Goal: Task Accomplishment & Management: Use online tool/utility

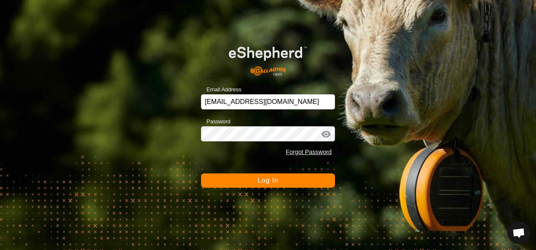
click at [283, 182] on button "Log In" at bounding box center [268, 181] width 134 height 14
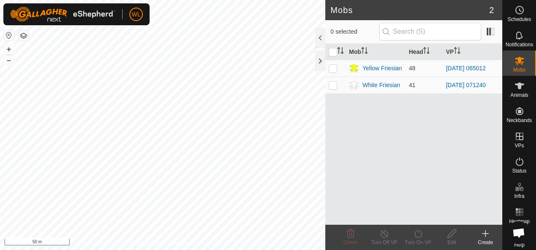
click at [486, 238] on icon at bounding box center [485, 234] width 10 height 10
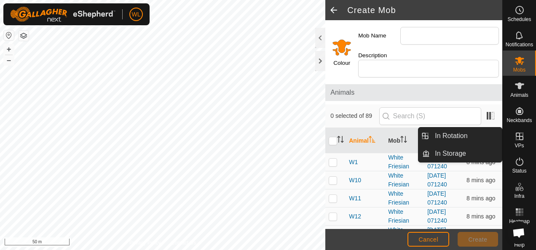
click at [515, 138] on icon at bounding box center [520, 136] width 10 height 10
click at [461, 133] on link "In Rotation" at bounding box center [466, 136] width 72 height 17
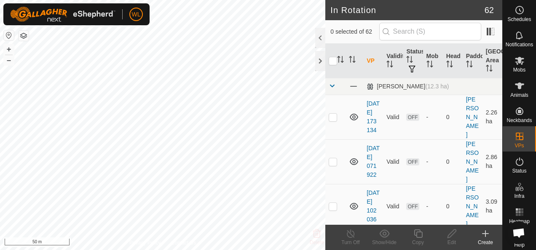
click at [490, 239] on div "Create" at bounding box center [486, 243] width 34 height 8
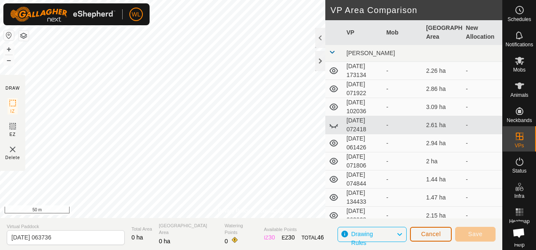
click at [437, 235] on span "Cancel" at bounding box center [431, 234] width 20 height 7
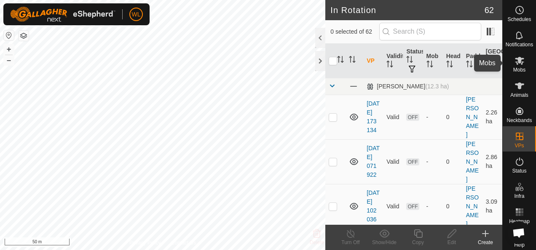
click at [515, 59] on icon at bounding box center [520, 61] width 10 height 10
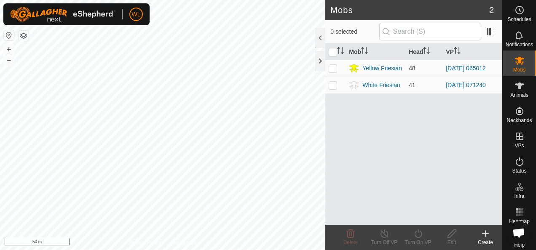
click at [332, 66] on p-checkbox at bounding box center [333, 68] width 8 height 7
checkbox input "true"
click at [421, 235] on icon at bounding box center [418, 234] width 11 height 10
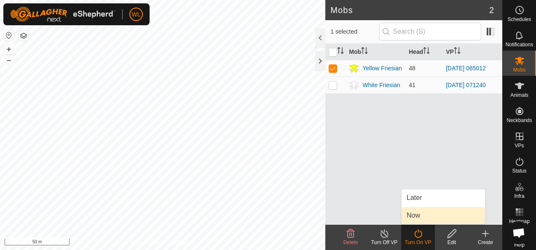
click at [423, 216] on link "Now" at bounding box center [443, 215] width 83 height 17
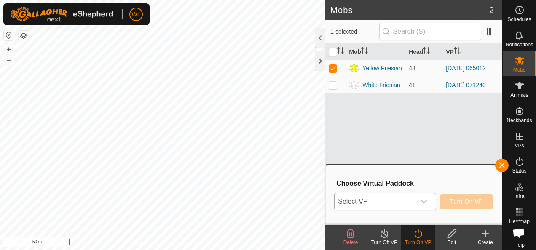
click at [427, 204] on icon "dropdown trigger" at bounding box center [424, 201] width 7 height 7
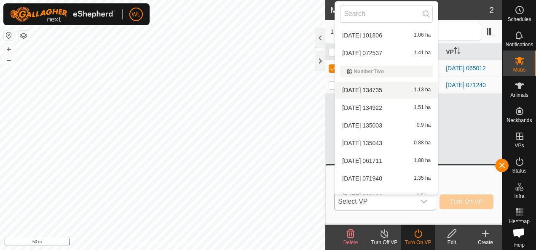
scroll to position [557, 0]
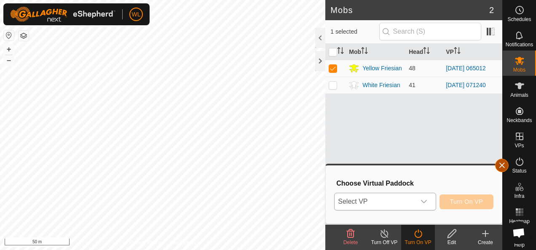
click at [502, 168] on button "button" at bounding box center [501, 165] width 13 height 13
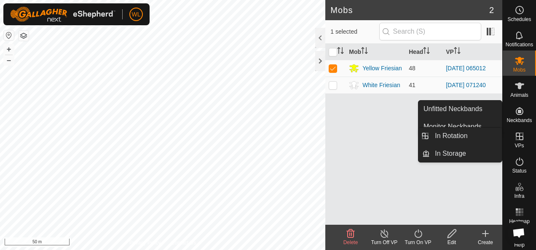
click at [515, 137] on icon at bounding box center [520, 136] width 10 height 10
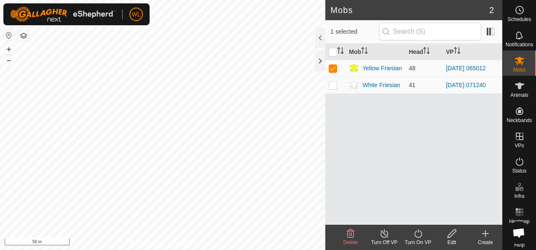
click at [485, 233] on icon at bounding box center [485, 234] width 0 height 6
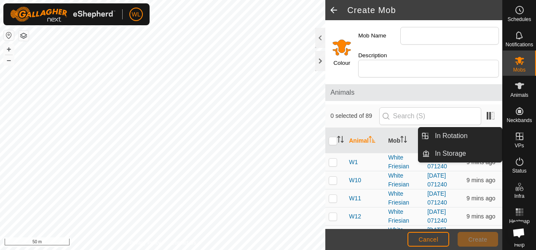
click at [490, 136] on link "In Rotation" at bounding box center [466, 136] width 72 height 17
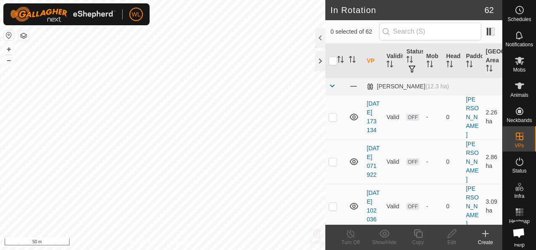
click at [485, 231] on icon at bounding box center [485, 234] width 10 height 10
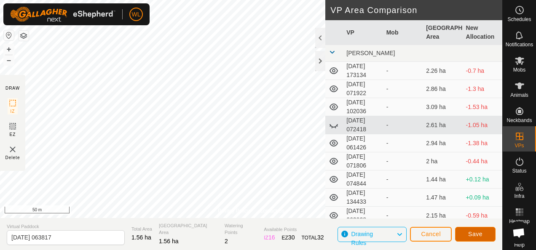
click at [467, 236] on button "Save" at bounding box center [475, 234] width 40 height 15
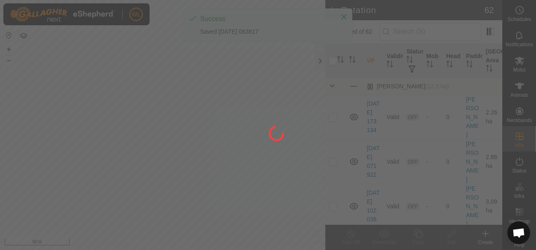
drag, startPoint x: 148, startPoint y: 156, endPoint x: 209, endPoint y: 157, distance: 60.7
click at [209, 157] on div at bounding box center [268, 125] width 536 height 250
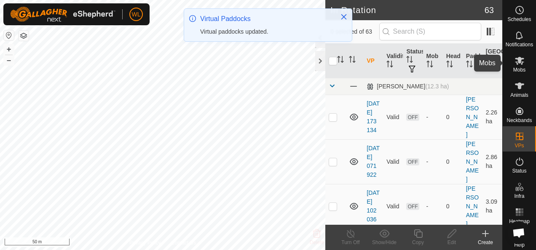
click at [515, 64] on icon at bounding box center [519, 61] width 9 height 8
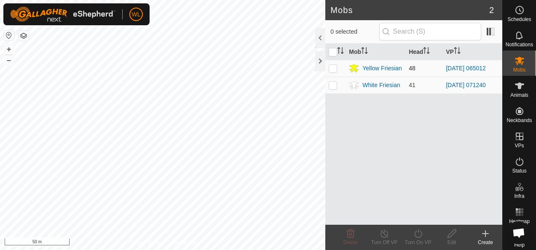
click at [330, 70] on p-checkbox at bounding box center [333, 68] width 8 height 7
checkbox input "true"
click at [412, 231] on turn-on-svg-icon at bounding box center [418, 234] width 34 height 10
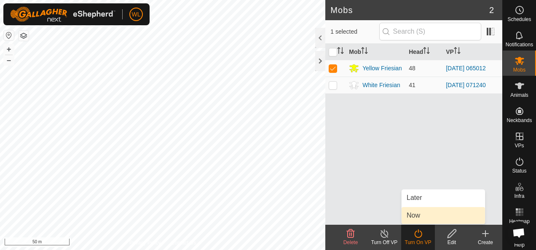
click at [418, 216] on link "Now" at bounding box center [443, 215] width 83 height 17
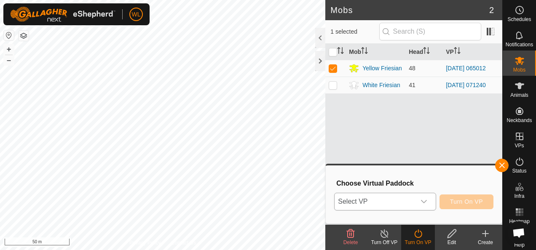
click at [385, 198] on span "Select VP" at bounding box center [375, 201] width 80 height 17
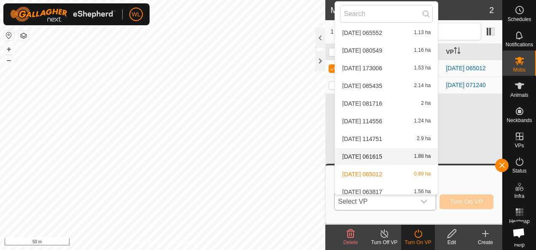
scroll to position [1004, 0]
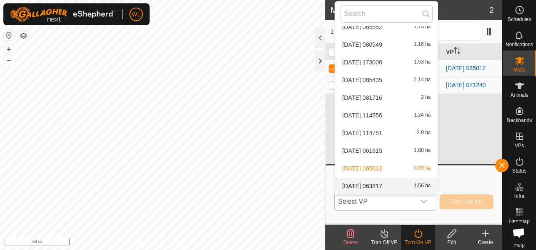
click at [380, 182] on li "[DATE] 063817 1.56 ha" at bounding box center [386, 186] width 103 height 17
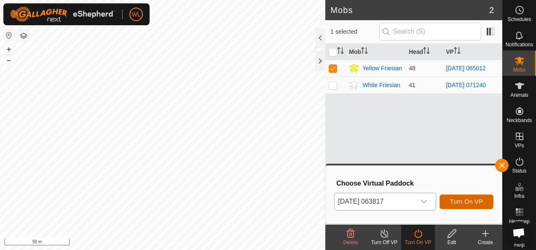
click at [473, 201] on span "Turn On VP" at bounding box center [466, 201] width 33 height 7
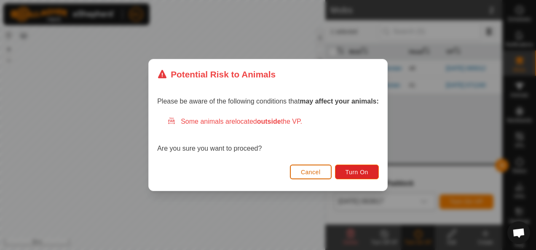
click at [318, 171] on span "Cancel" at bounding box center [311, 172] width 20 height 7
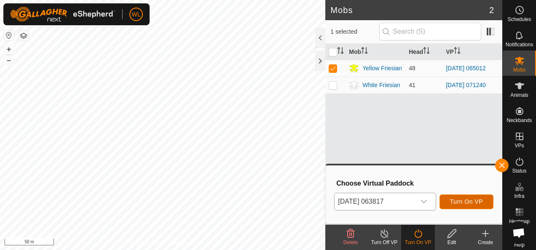
click at [469, 203] on span "Turn On VP" at bounding box center [466, 201] width 33 height 7
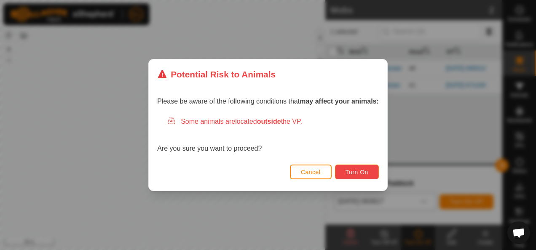
click at [353, 170] on span "Turn On" at bounding box center [357, 172] width 23 height 7
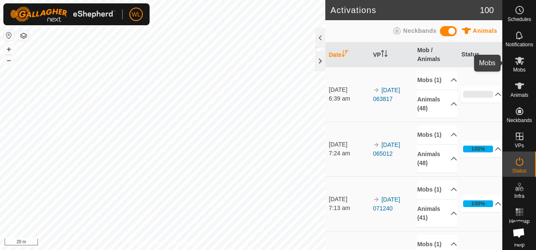
click at [517, 61] on icon at bounding box center [519, 61] width 9 height 8
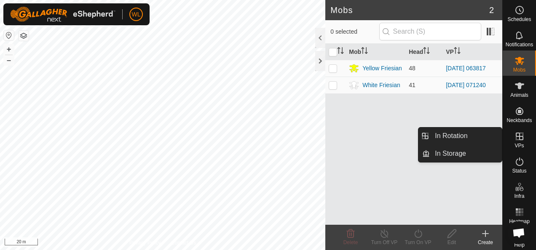
click at [517, 137] on icon at bounding box center [520, 137] width 8 height 8
click at [467, 137] on link "In Rotation" at bounding box center [466, 136] width 72 height 17
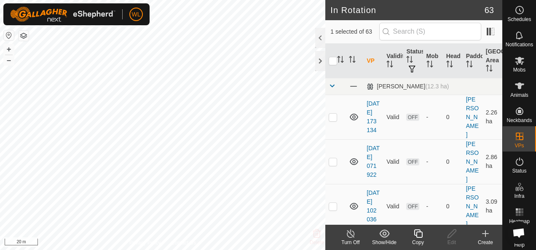
click at [489, 241] on div "Create" at bounding box center [486, 243] width 34 height 8
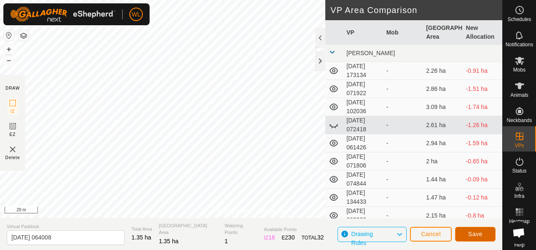
click at [474, 239] on button "Save" at bounding box center [475, 234] width 40 height 15
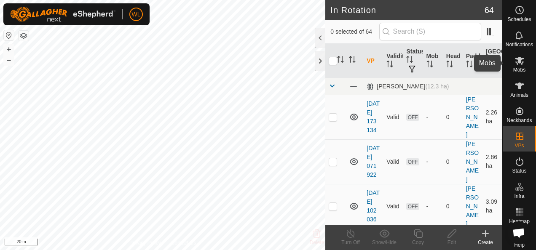
click at [512, 62] on es-mob-svg-icon at bounding box center [519, 60] width 15 height 13
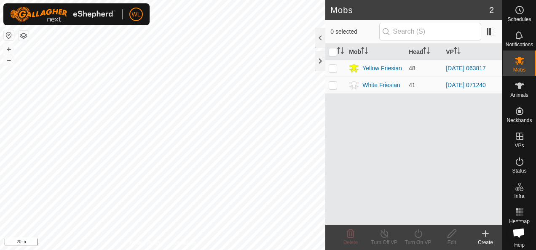
drag, startPoint x: 330, startPoint y: 85, endPoint x: 333, endPoint y: 94, distance: 9.1
click at [330, 86] on p-checkbox at bounding box center [333, 85] width 8 height 7
checkbox input "true"
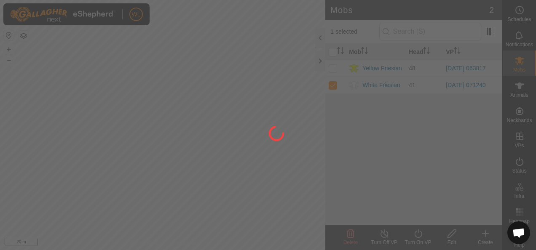
click at [420, 240] on div "WL Schedules Notifications Mobs Animals Neckbands VPs Status Infra Heatmap Help…" at bounding box center [268, 125] width 536 height 250
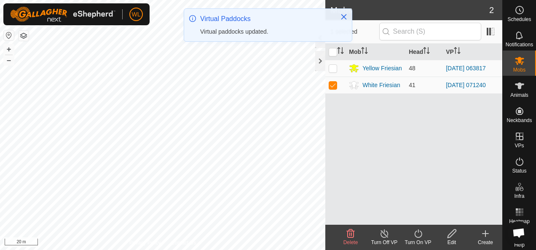
click at [413, 231] on icon at bounding box center [418, 234] width 11 height 10
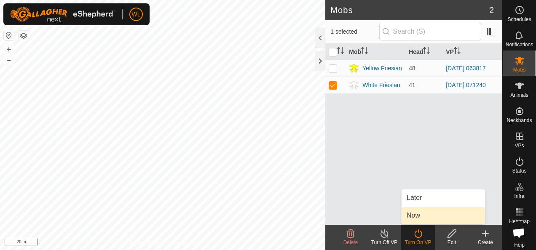
click at [417, 215] on link "Now" at bounding box center [443, 215] width 83 height 17
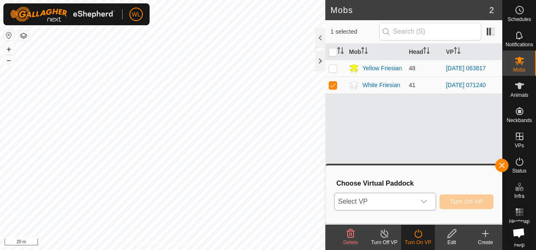
click at [420, 206] on div "dropdown trigger" at bounding box center [424, 201] width 17 height 17
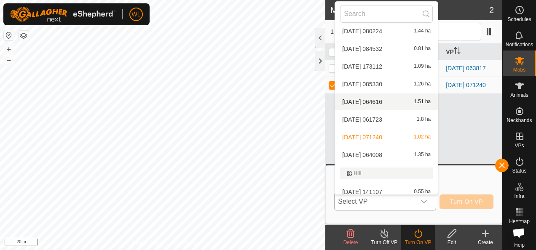
scroll to position [400, 0]
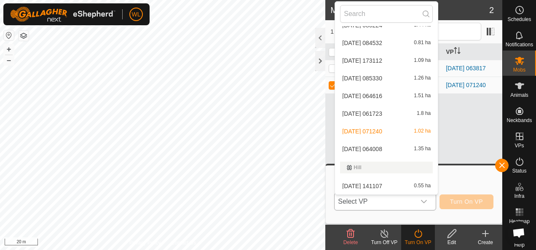
click at [379, 146] on li "[DATE] 064008 1.35 ha" at bounding box center [386, 149] width 103 height 17
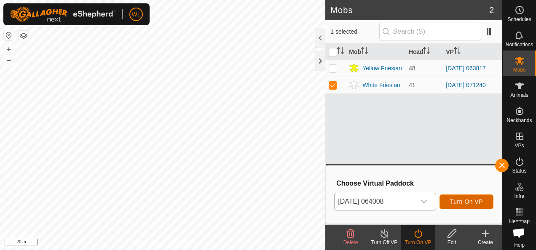
click at [473, 200] on span "Turn On VP" at bounding box center [466, 201] width 33 height 7
